Goal: Navigation & Orientation: Find specific page/section

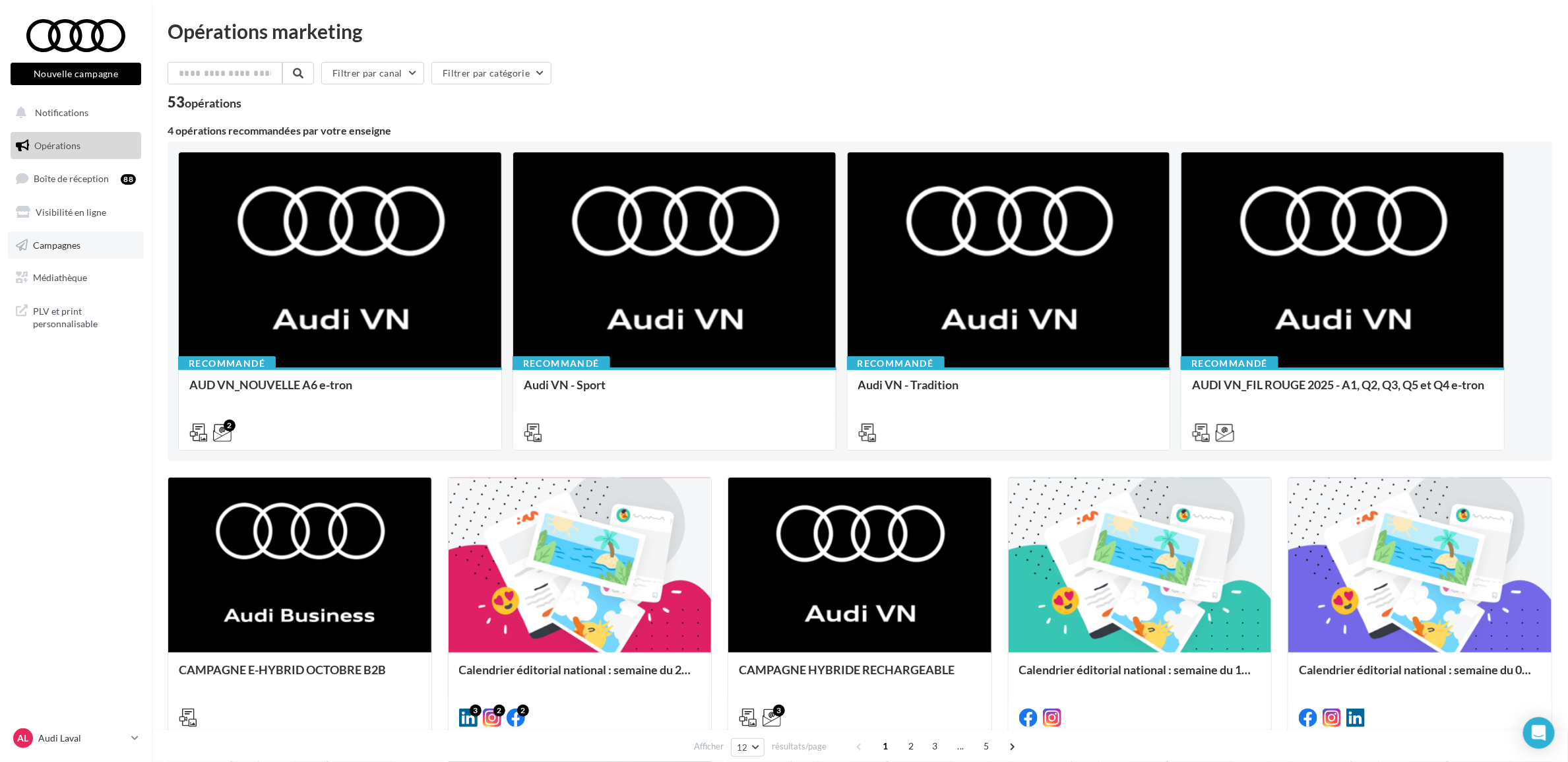
click at [81, 246] on span "Campagnes" at bounding box center [56, 244] width 47 height 12
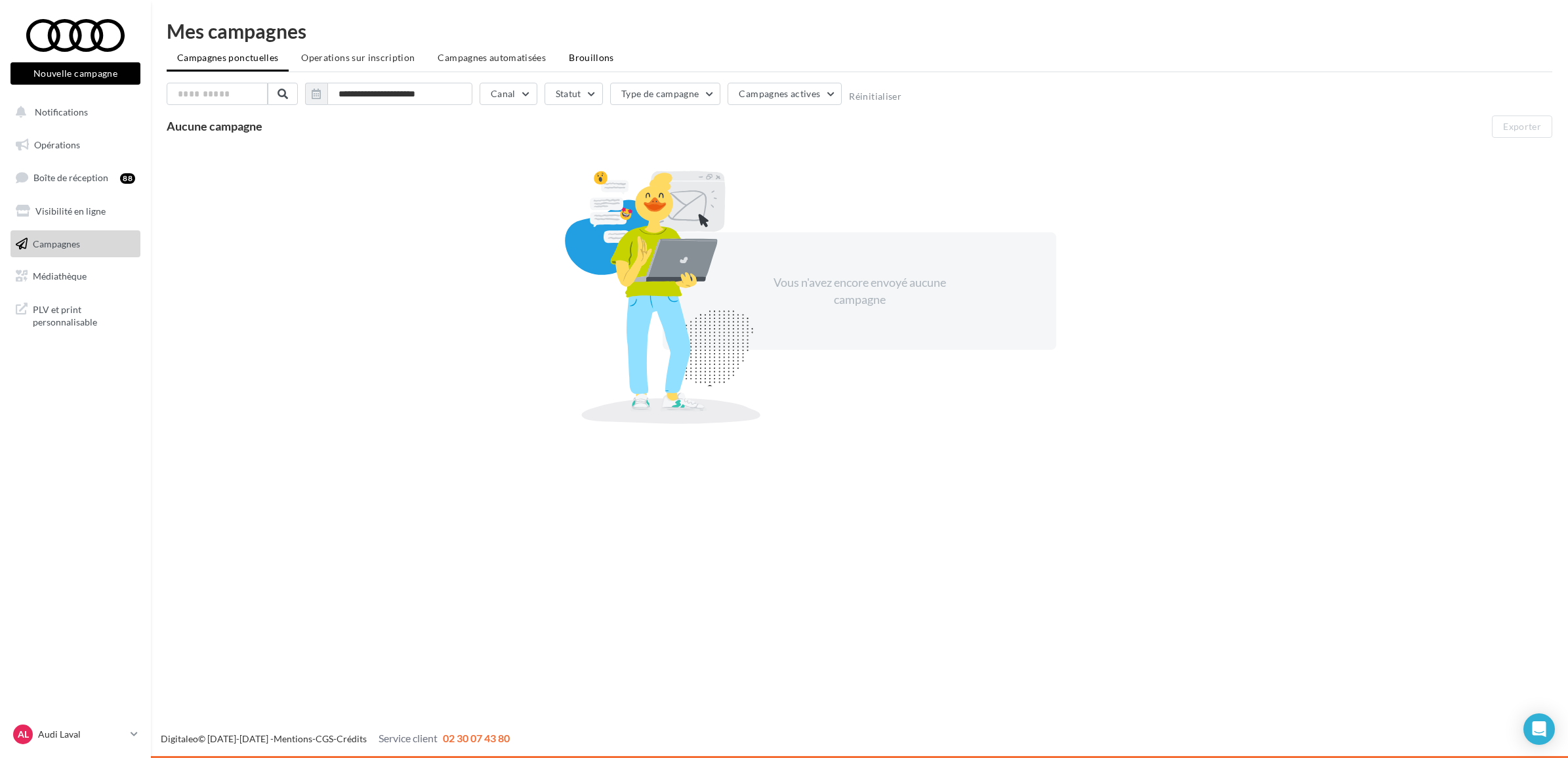
click at [564, 66] on li "Brouillons" at bounding box center [592, 58] width 66 height 24
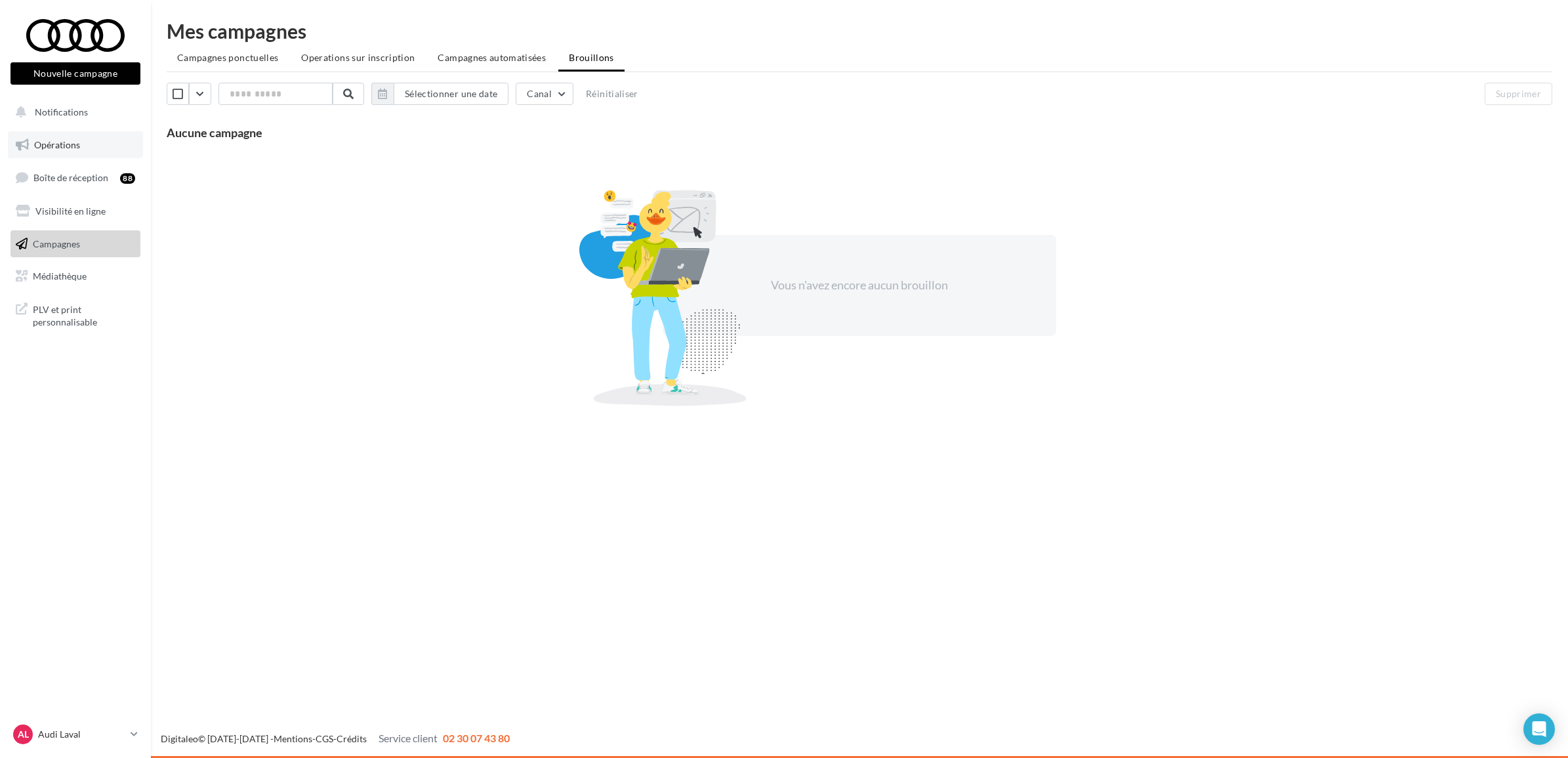
click at [62, 156] on link "Opérations" at bounding box center [76, 144] width 135 height 28
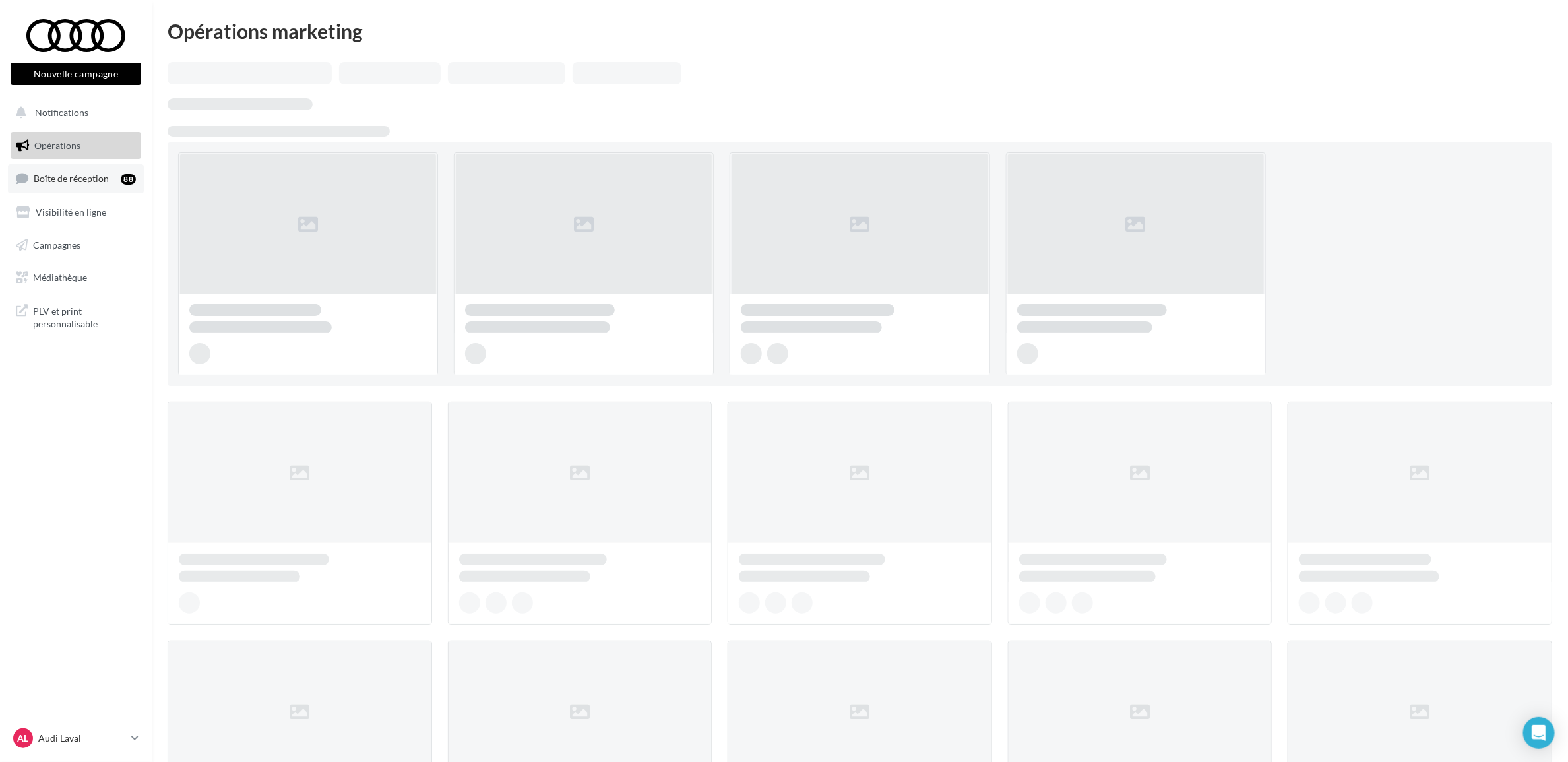
click at [78, 172] on link "Boîte de réception 88" at bounding box center [76, 178] width 136 height 29
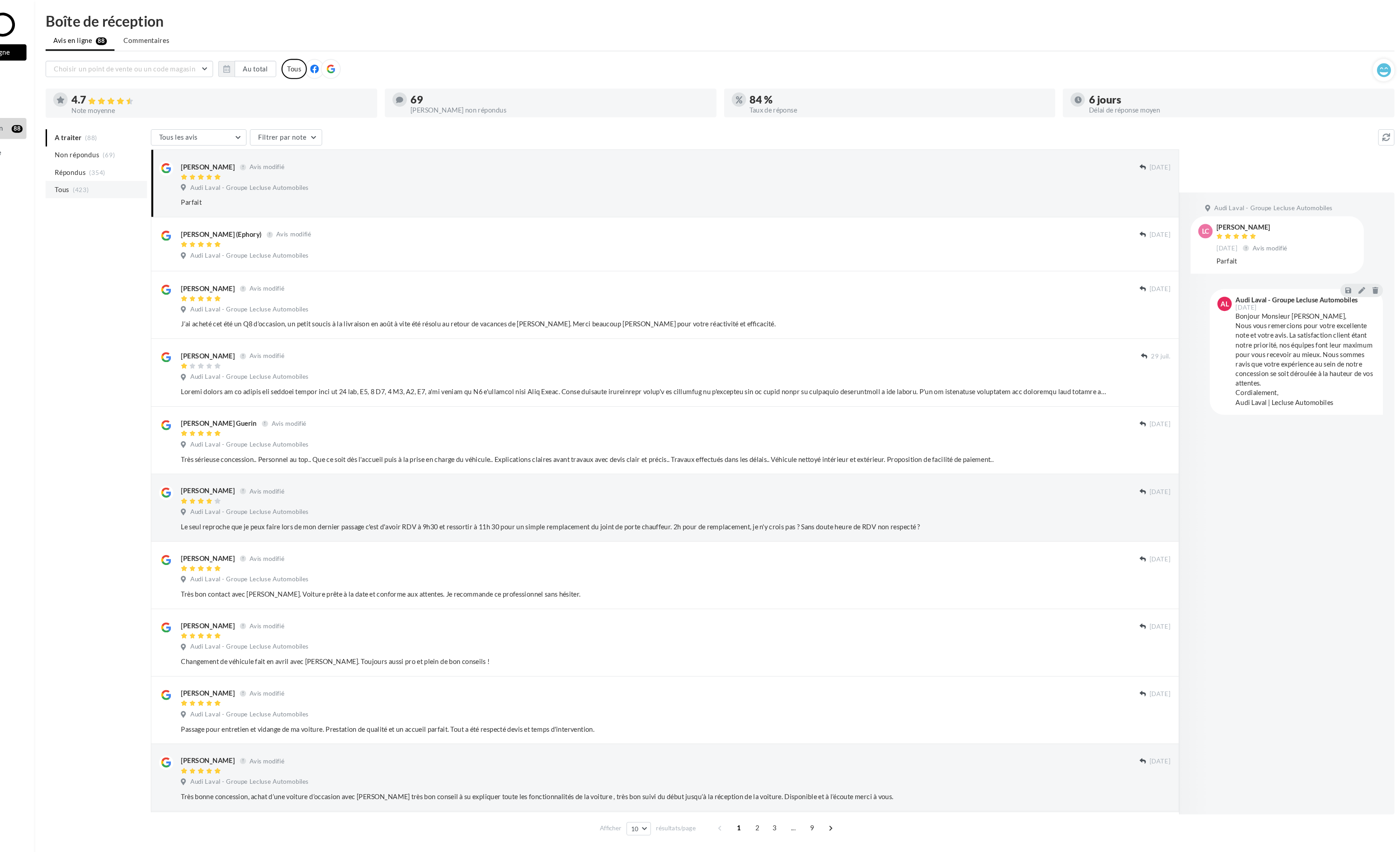
click at [156, 184] on li "Tous (423)" at bounding box center [163, 180] width 96 height 17
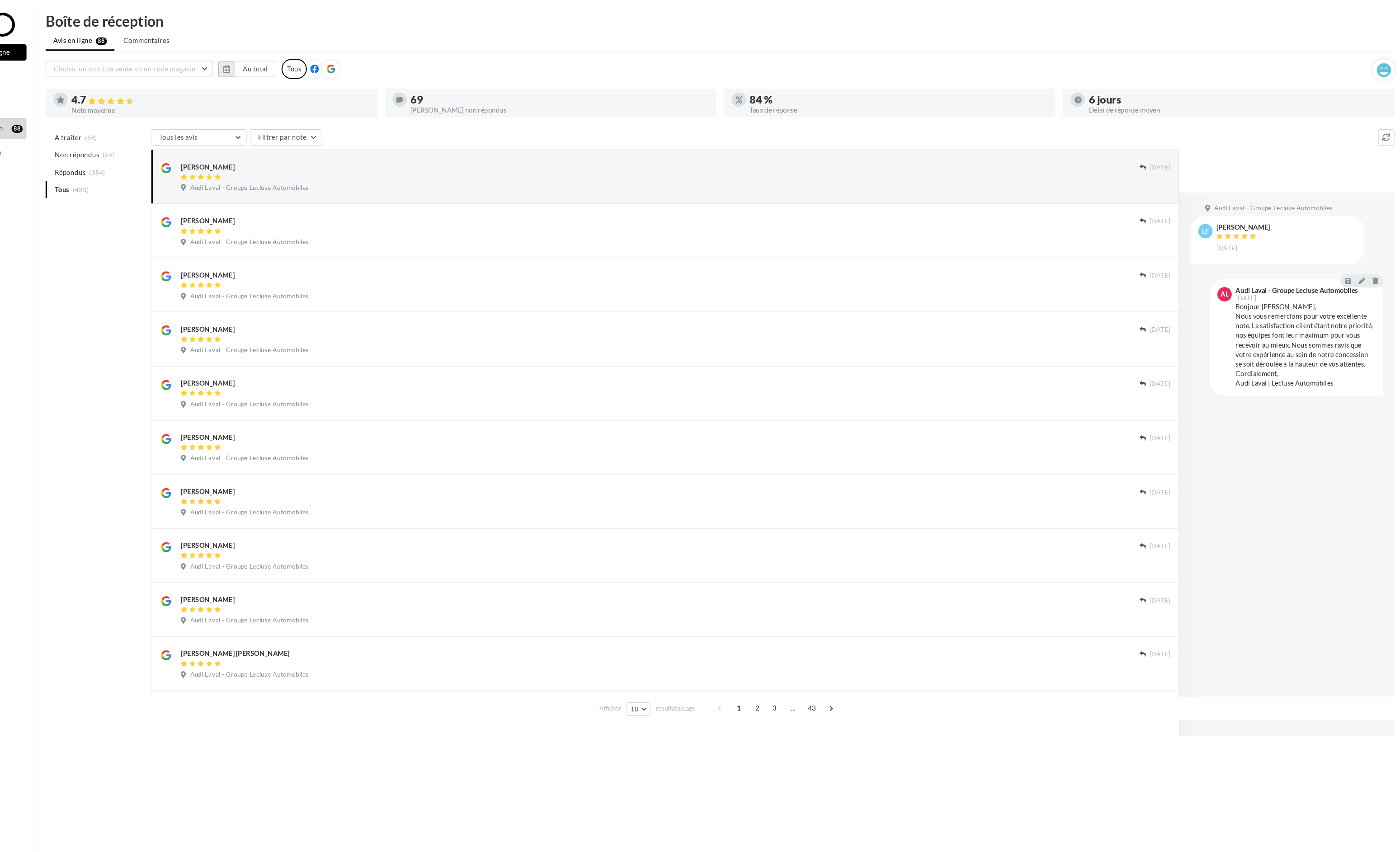
click at [292, 68] on button "button" at bounding box center [285, 66] width 15 height 15
click at [289, 90] on button "button" at bounding box center [289, 91] width 8 height 13
click at [311, 119] on button "1" at bounding box center [309, 121] width 14 height 14
click at [497, 93] on div "Juillet [PERSON_NAME] Mars Avril Mai Juin Juillet Août Septembre Octobre Novemb…" at bounding box center [396, 91] width 207 height 13
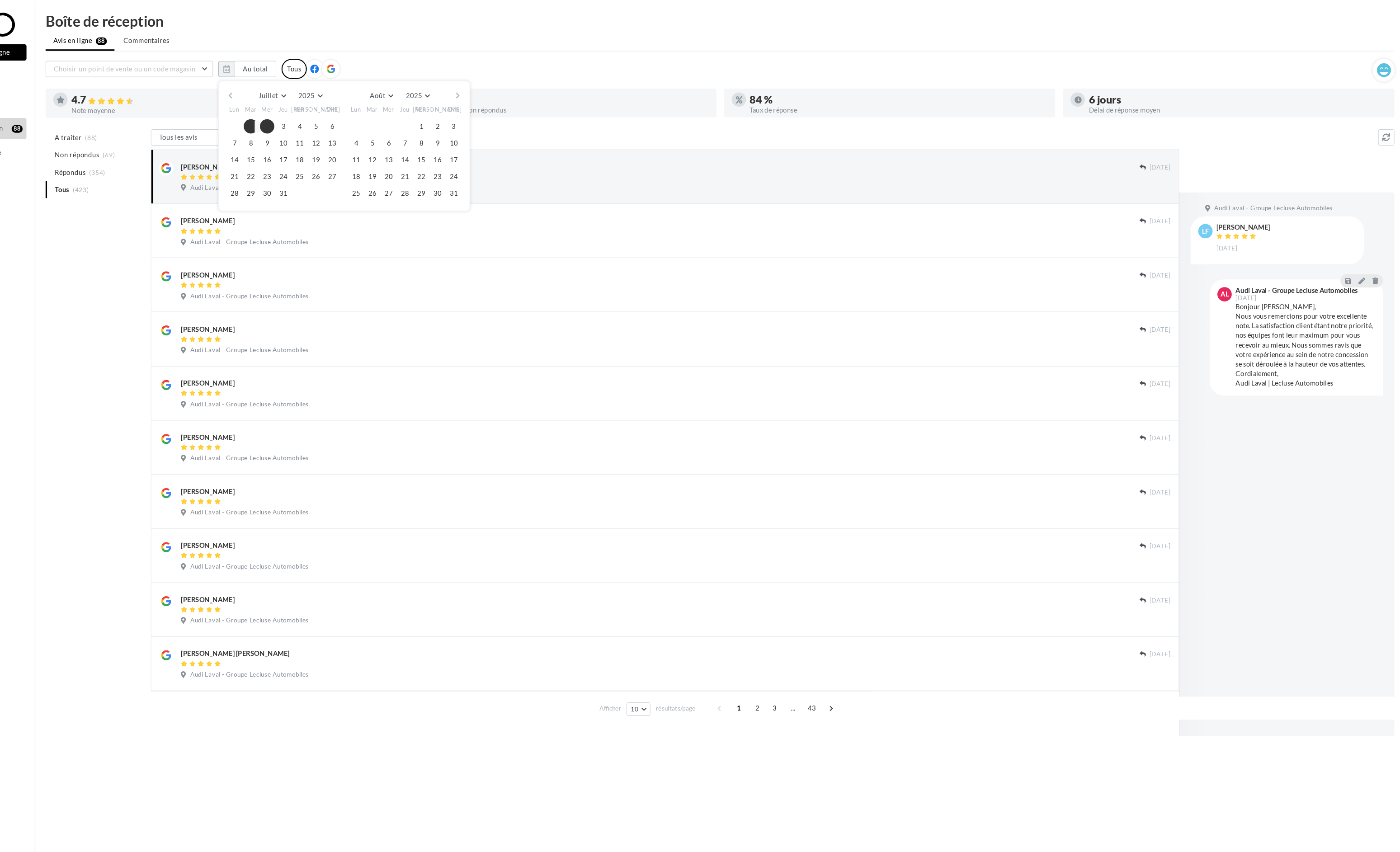
click at [497, 93] on div "Juillet [PERSON_NAME] Mars Avril Mai Juin Juillet Août Septembre Octobre Novemb…" at bounding box center [396, 91] width 207 height 13
click at [498, 93] on div "Juillet [PERSON_NAME] Mars Avril Mai Juin Juillet Août Septembre Octobre Novemb…" at bounding box center [396, 91] width 207 height 13
click at [502, 90] on button "button" at bounding box center [504, 91] width 8 height 13
click at [425, 186] on button "30" at bounding box center [423, 184] width 14 height 14
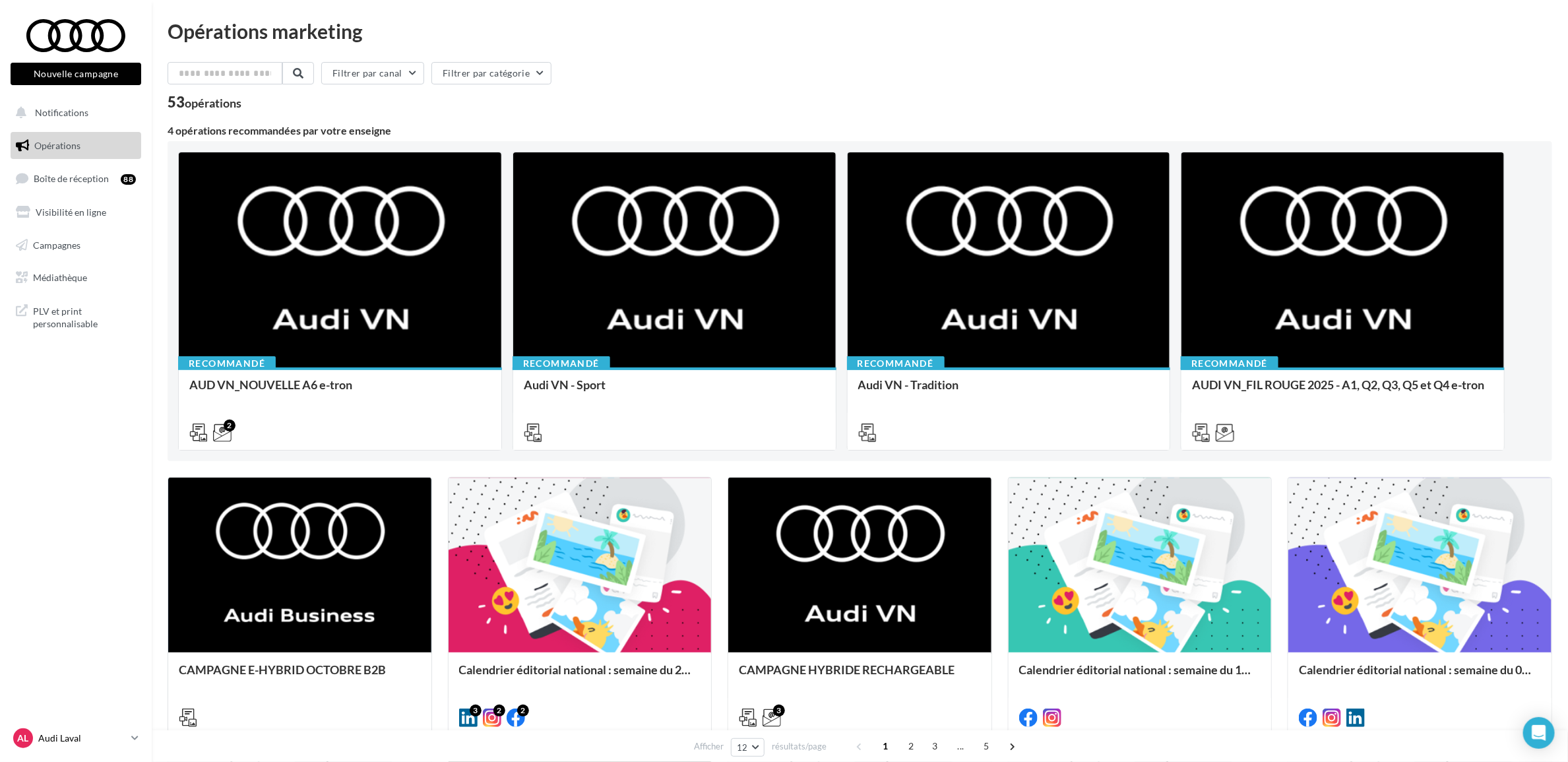
click at [70, 739] on p "Audi Laval" at bounding box center [82, 738] width 88 height 13
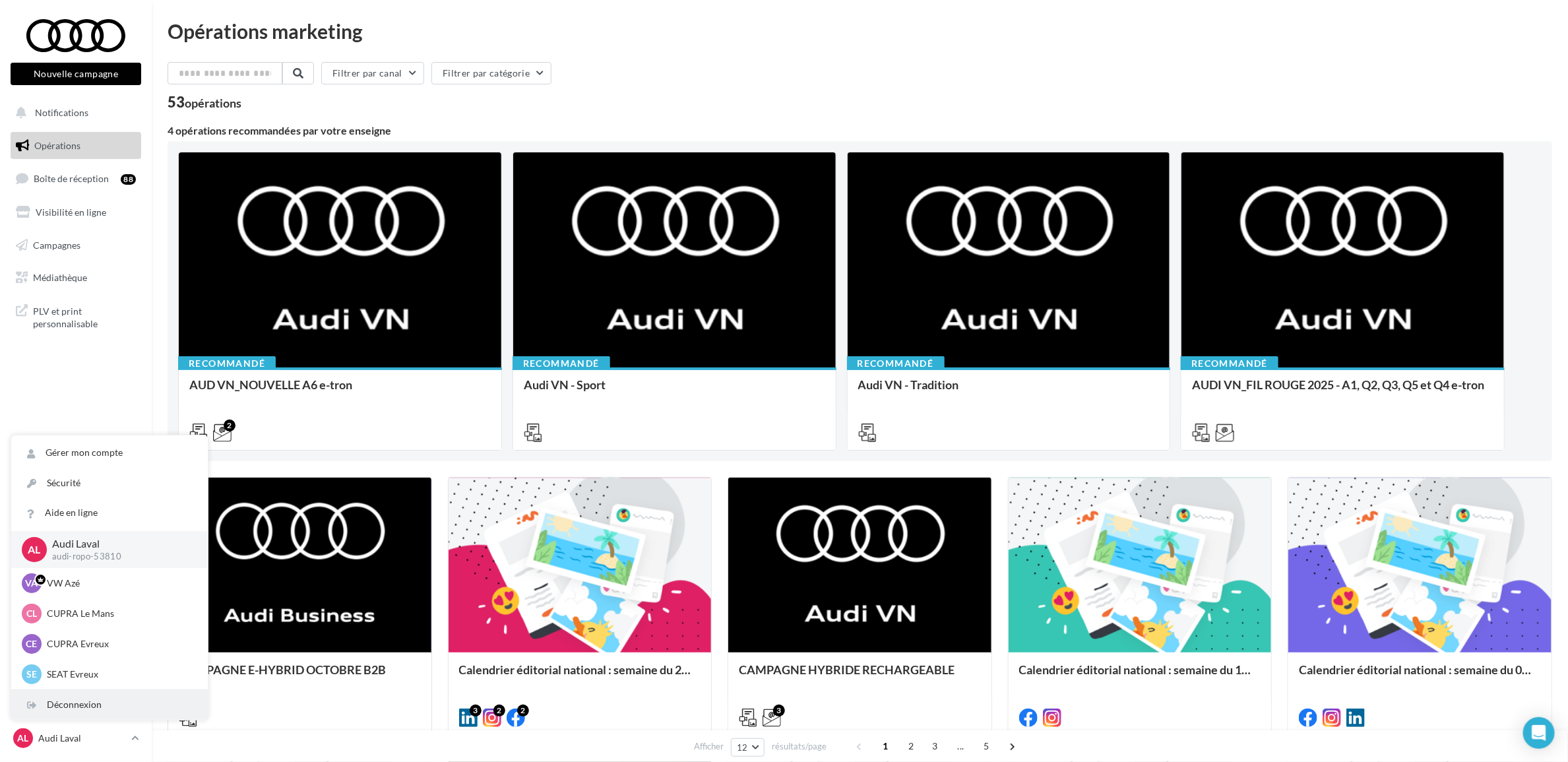
click at [147, 703] on div "Déconnexion" at bounding box center [109, 704] width 196 height 30
